Goal: Task Accomplishment & Management: Use online tool/utility

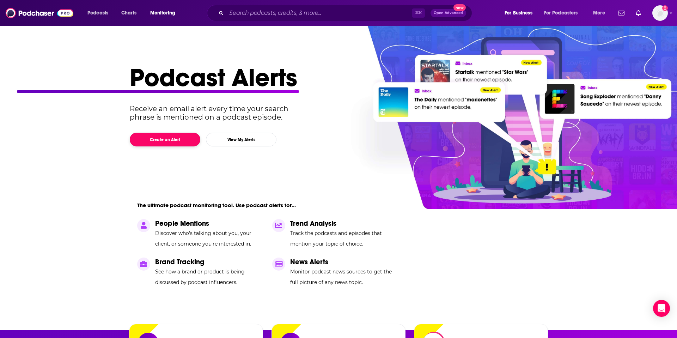
click at [176, 140] on button "Create an Alert" at bounding box center [165, 140] width 71 height 14
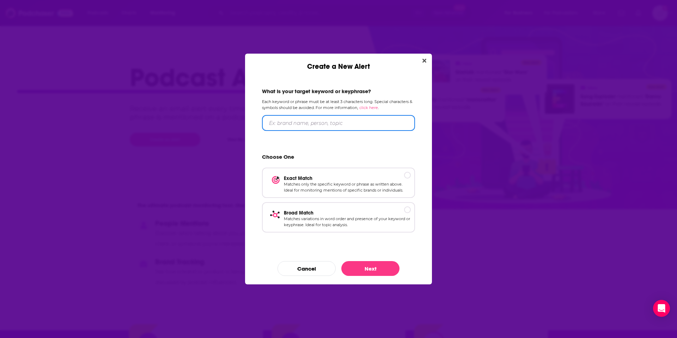
click at [306, 122] on input "Create a New Alert" at bounding box center [338, 123] width 153 height 16
type input ""[PERSON_NAME]" and "Monsters in the Archives""
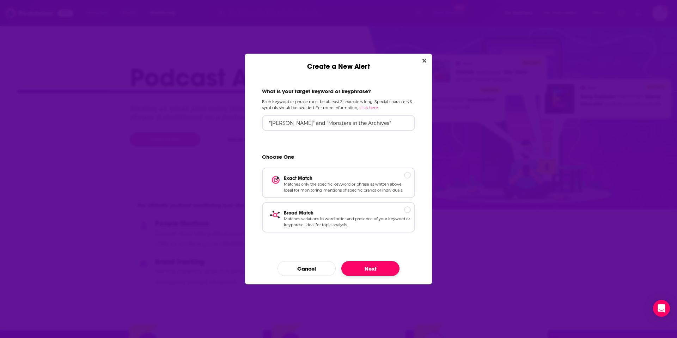
click at [373, 263] on button "Next" at bounding box center [371, 268] width 58 height 15
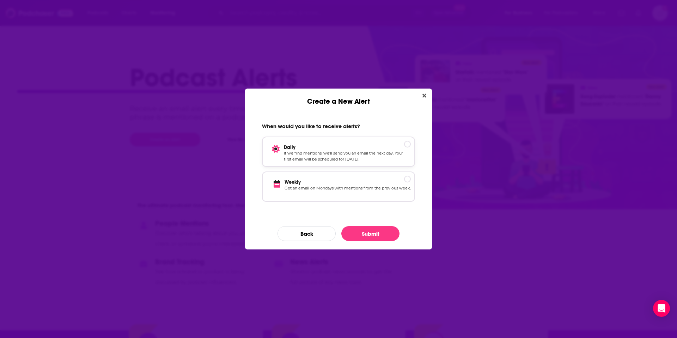
click at [408, 145] on p "Daily" at bounding box center [347, 147] width 127 height 6
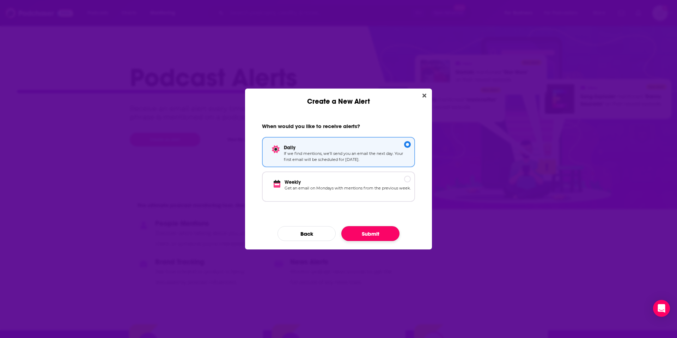
click at [374, 231] on button "Submit" at bounding box center [371, 233] width 58 height 15
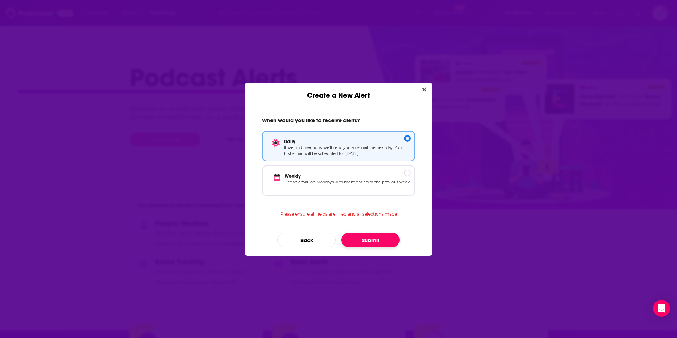
click at [384, 242] on button "Submit" at bounding box center [371, 240] width 58 height 15
click at [408, 174] on p "Weekly" at bounding box center [348, 176] width 126 height 6
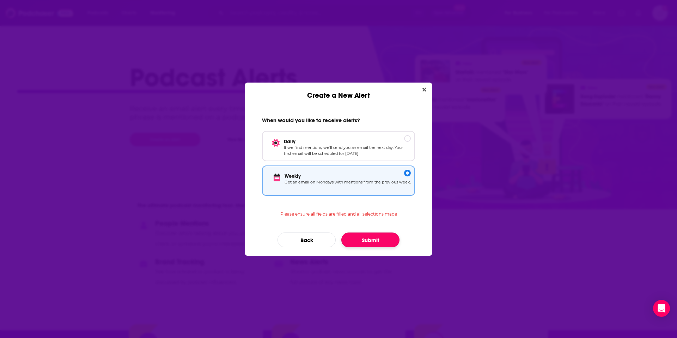
click at [377, 238] on button "Submit" at bounding box center [371, 240] width 58 height 15
click at [313, 241] on button "Back" at bounding box center [307, 240] width 58 height 15
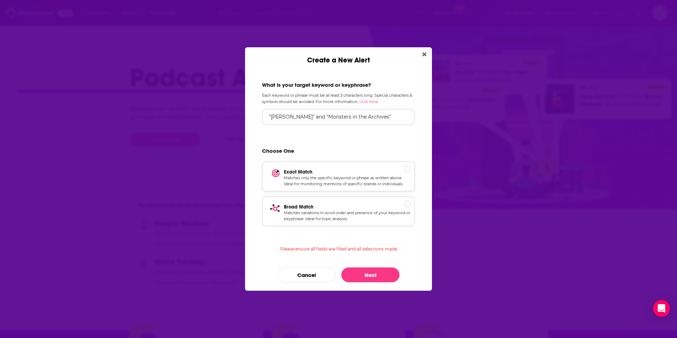
click at [410, 169] on p "Exact Match" at bounding box center [347, 172] width 127 height 6
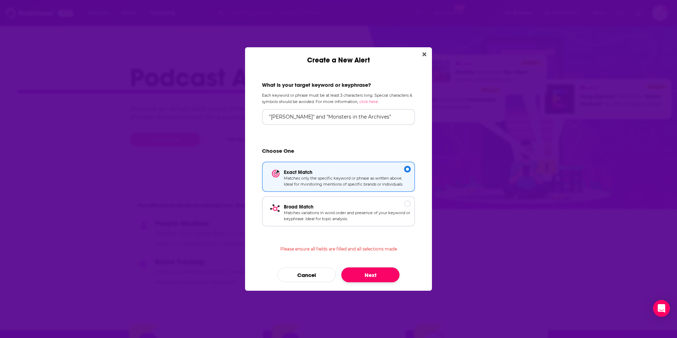
click at [363, 275] on button "Next" at bounding box center [371, 274] width 58 height 15
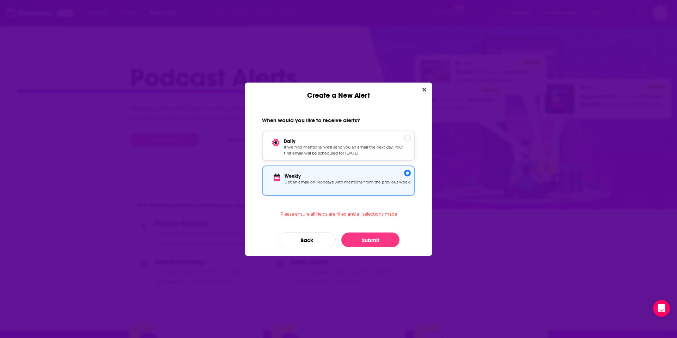
click at [409, 139] on p "Daily" at bounding box center [347, 141] width 127 height 6
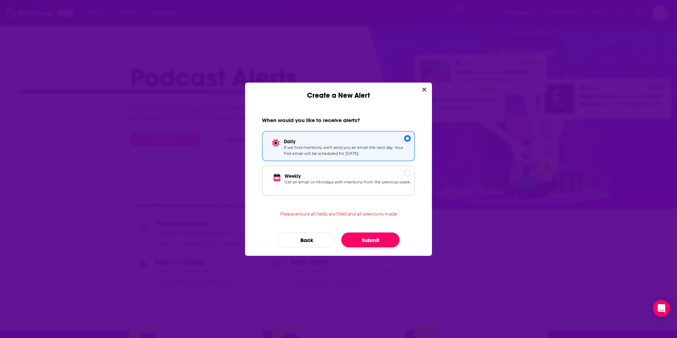
click at [385, 241] on button "Submit" at bounding box center [371, 240] width 58 height 15
